Goal: Information Seeking & Learning: Learn about a topic

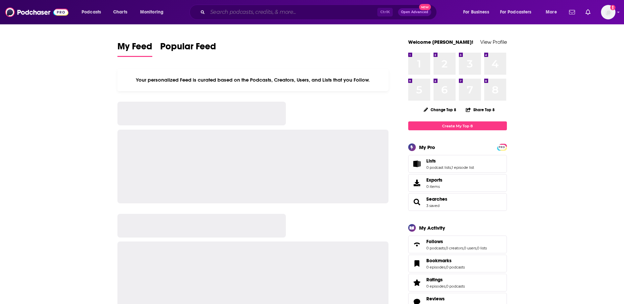
drag, startPoint x: 0, startPoint y: 0, endPoint x: 236, endPoint y: 11, distance: 236.2
click at [236, 11] on input "Search podcasts, credits, & more..." at bounding box center [293, 12] width 170 height 11
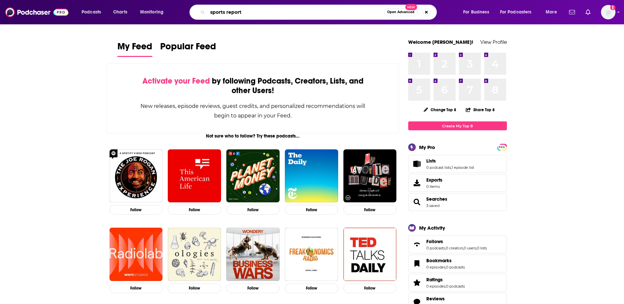
type input "sports report"
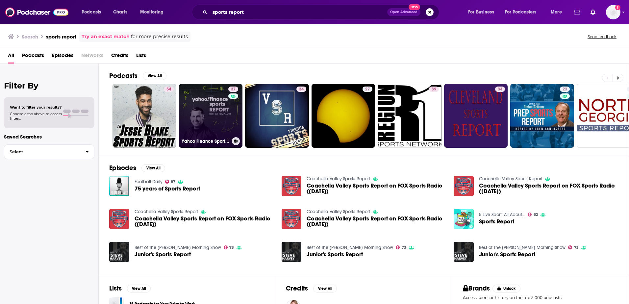
click at [214, 116] on link "37 Yahoo Finance Sports Report" at bounding box center [211, 116] width 64 height 64
